Goal: Information Seeking & Learning: Learn about a topic

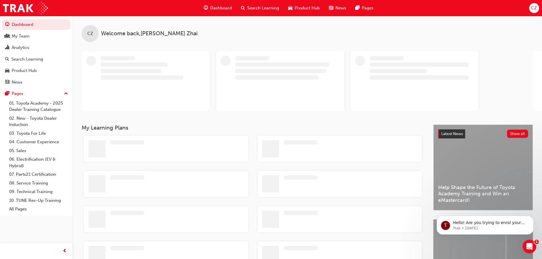
click at [257, 6] on span "Search Learning" at bounding box center [263, 8] width 32 height 7
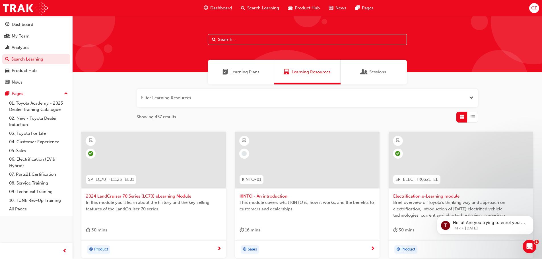
click at [248, 37] on input "text" at bounding box center [307, 39] width 199 height 11
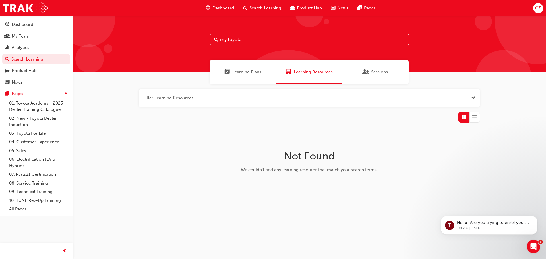
click at [228, 39] on input "my toyota" at bounding box center [309, 39] width 199 height 11
type input "mytoyota"
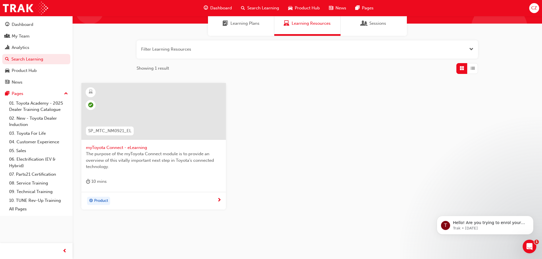
scroll to position [54, 0]
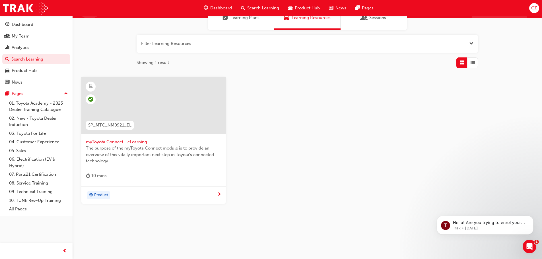
click at [135, 143] on span "myToyota Connect - eLearning" at bounding box center [153, 142] width 135 height 7
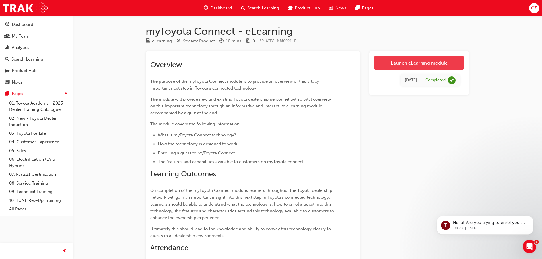
click at [407, 63] on link "Launch eLearning module" at bounding box center [419, 63] width 90 height 14
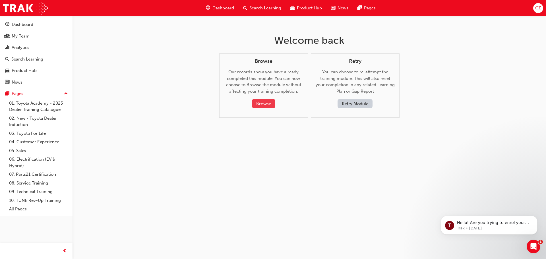
click at [268, 106] on button "Browse" at bounding box center [263, 103] width 23 height 9
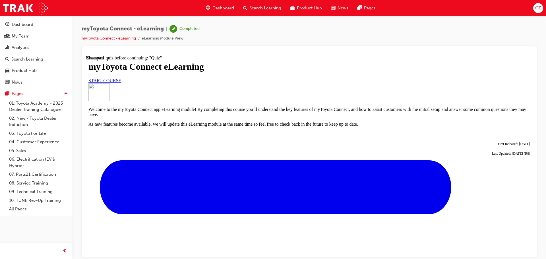
click at [121, 83] on link "START COURSE" at bounding box center [104, 80] width 33 height 5
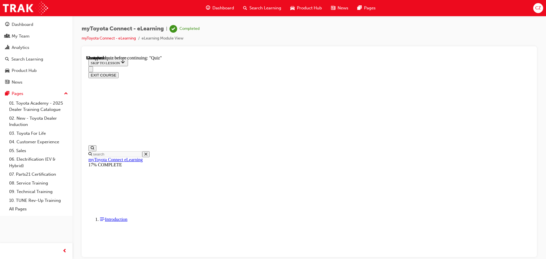
scroll to position [498, 0]
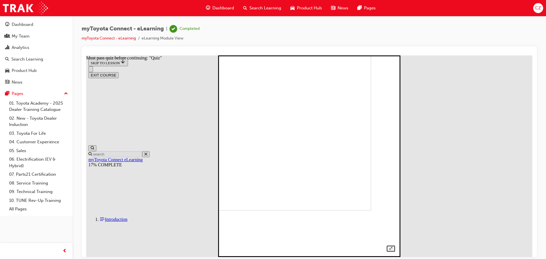
click at [273, 129] on img at bounding box center [289, 110] width 163 height 202
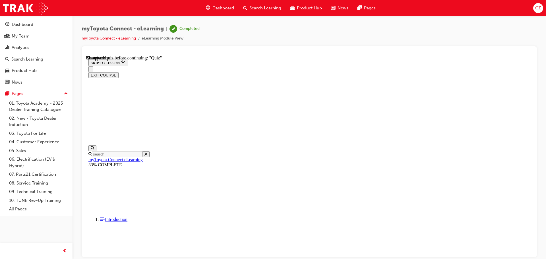
scroll to position [1538, 0]
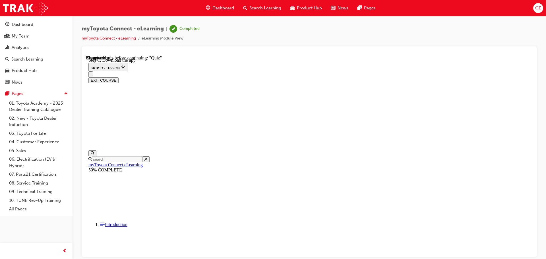
scroll to position [146, 0]
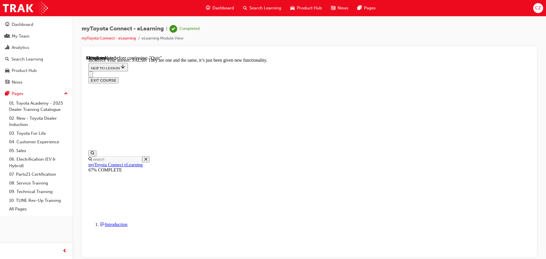
scroll to position [69, 0]
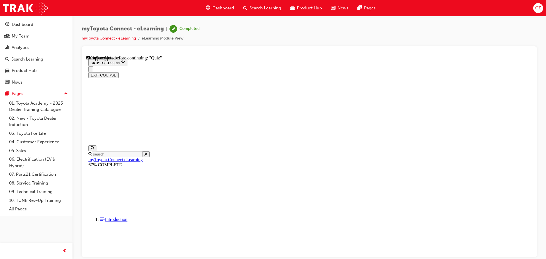
scroll to position [57, 0]
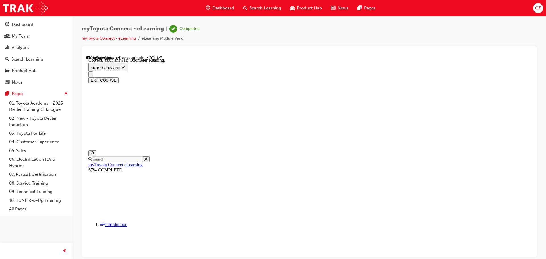
scroll to position [113, 0]
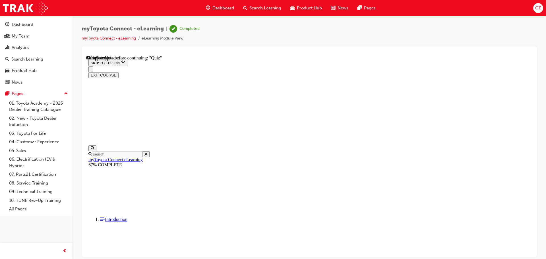
scroll to position [49, 0]
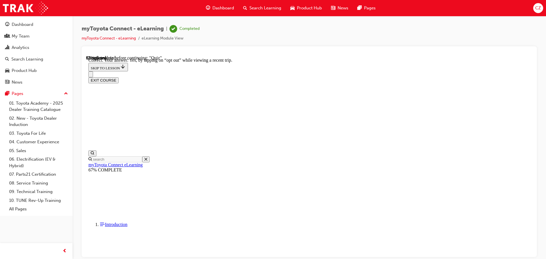
scroll to position [67, 0]
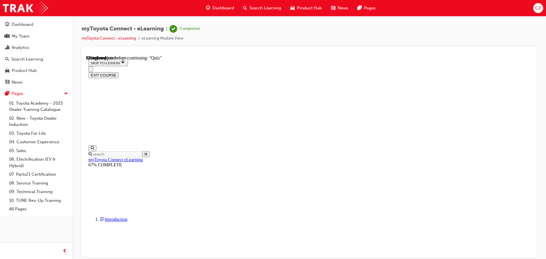
scroll to position [57, 0]
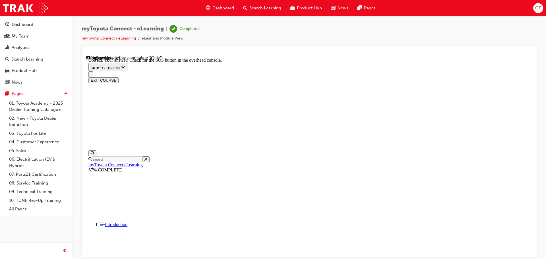
scroll to position [90, 0]
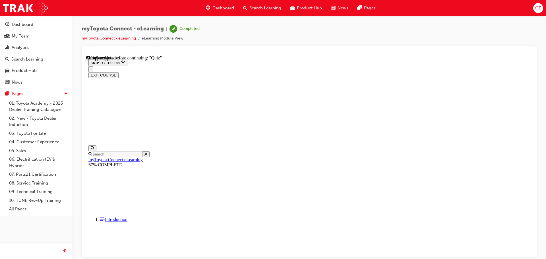
scroll to position [57, 0]
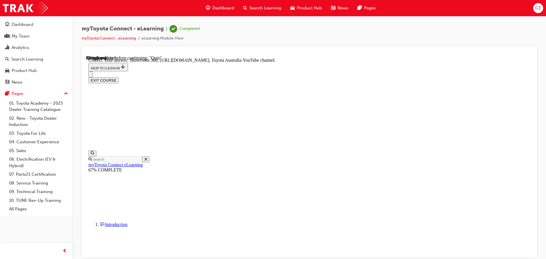
scroll to position [119, 0]
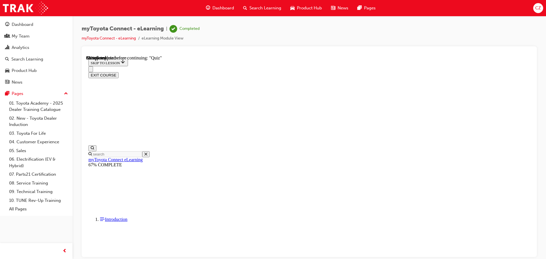
scroll to position [57, 0]
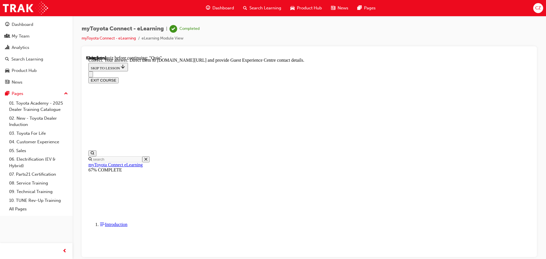
scroll to position [119, 0]
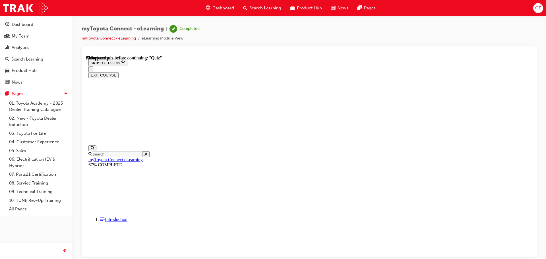
scroll to position [107, 0]
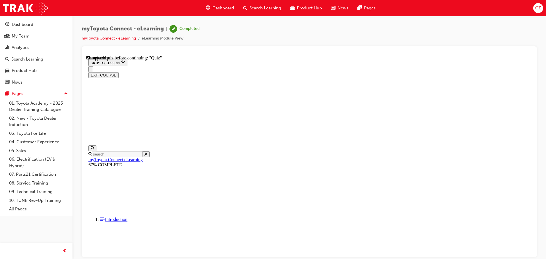
scroll to position [46, 0]
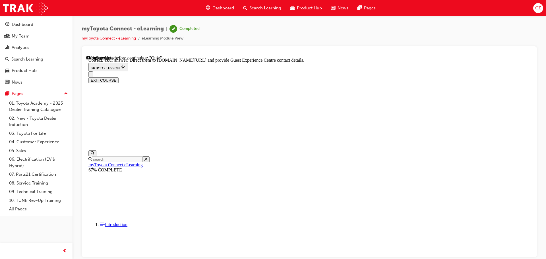
scroll to position [119, 0]
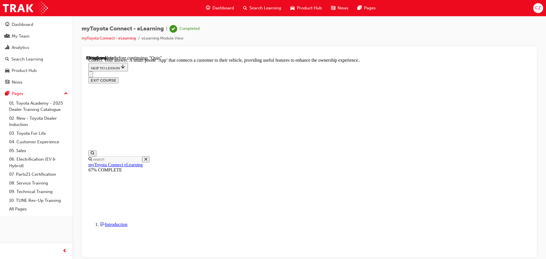
scroll to position [107, 0]
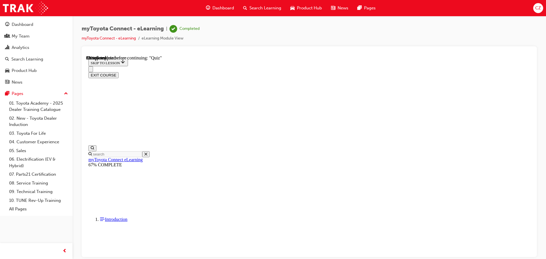
scroll to position [63, 0]
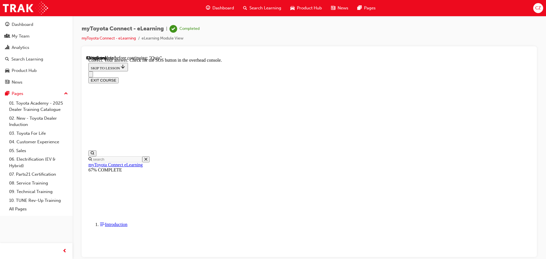
scroll to position [90, 0]
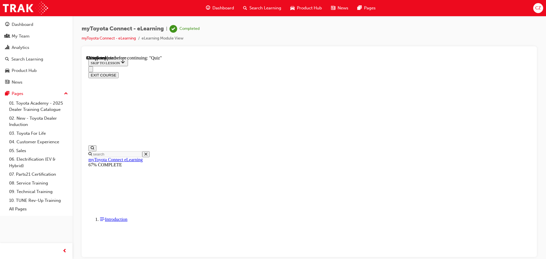
scroll to position [51, 0]
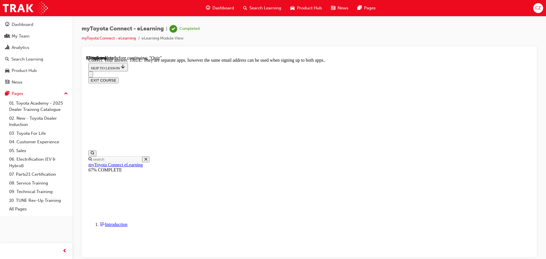
scroll to position [69, 0]
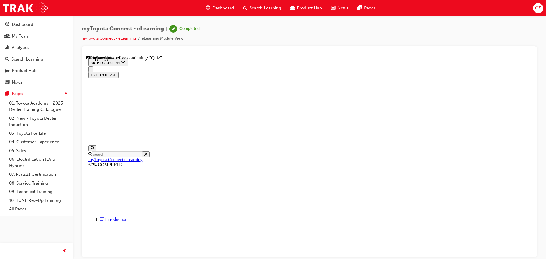
scroll to position [57, 0]
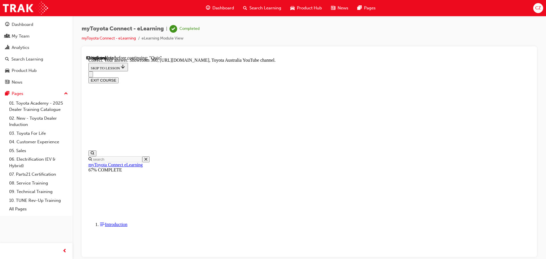
scroll to position [119, 0]
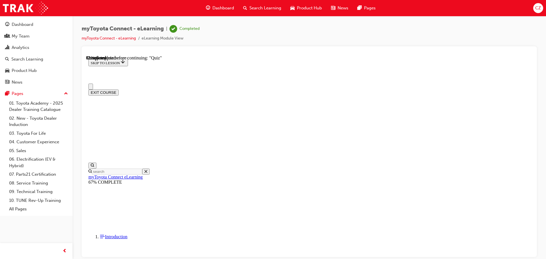
scroll to position [28, 0]
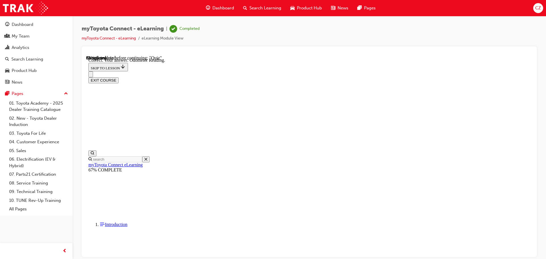
scroll to position [113, 0]
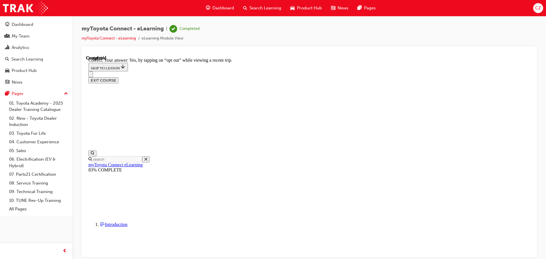
scroll to position [67, 0]
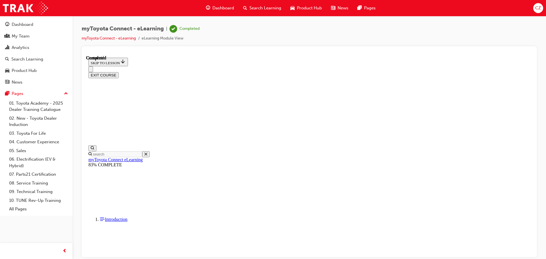
scroll to position [107, 0]
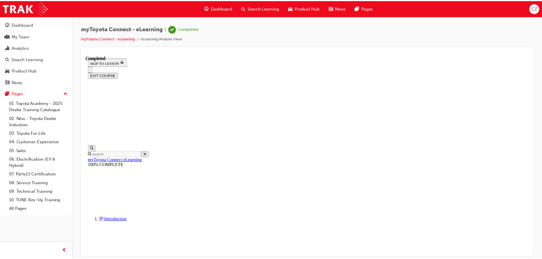
scroll to position [0, 0]
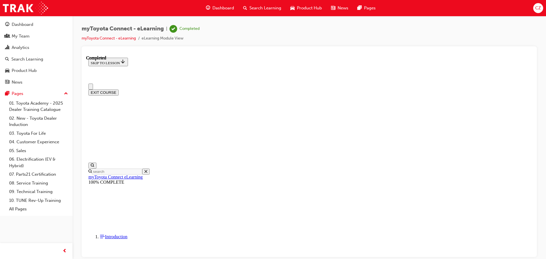
click at [228, 8] on span "Dashboard" at bounding box center [223, 8] width 22 height 7
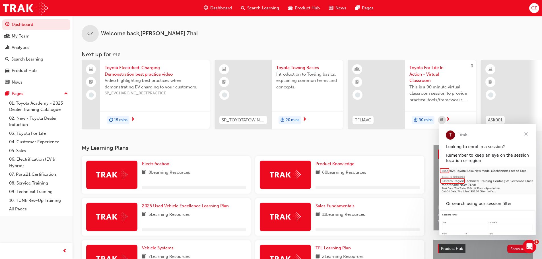
click at [525, 133] on span "Close" at bounding box center [525, 134] width 20 height 20
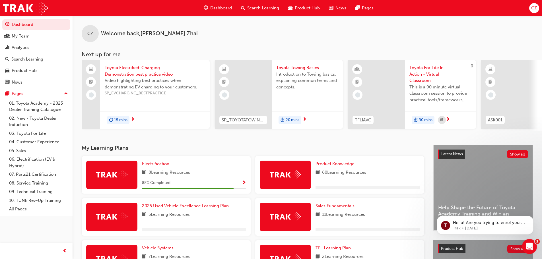
click at [526, 246] on icon "Open Intercom Messenger" at bounding box center [528, 245] width 9 height 9
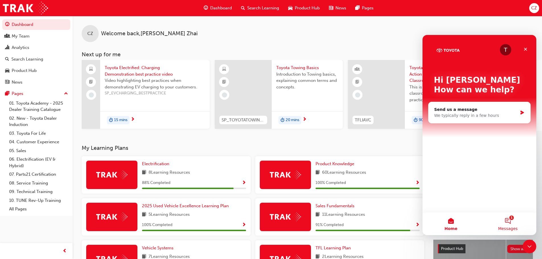
click at [509, 220] on button "1 Messages" at bounding box center [507, 223] width 57 height 23
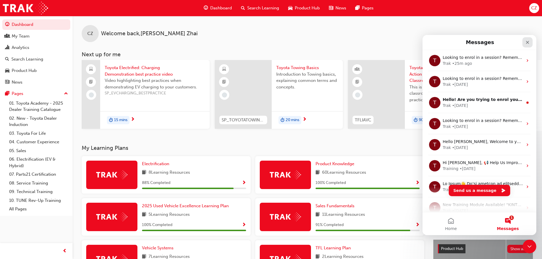
click at [526, 42] on icon "Close" at bounding box center [527, 42] width 5 height 5
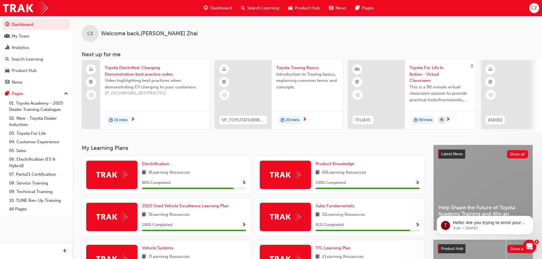
click at [492, 36] on div "CZ Welcome back , [PERSON_NAME]" at bounding box center [307, 29] width 469 height 26
